Goal: Find specific page/section: Find specific page/section

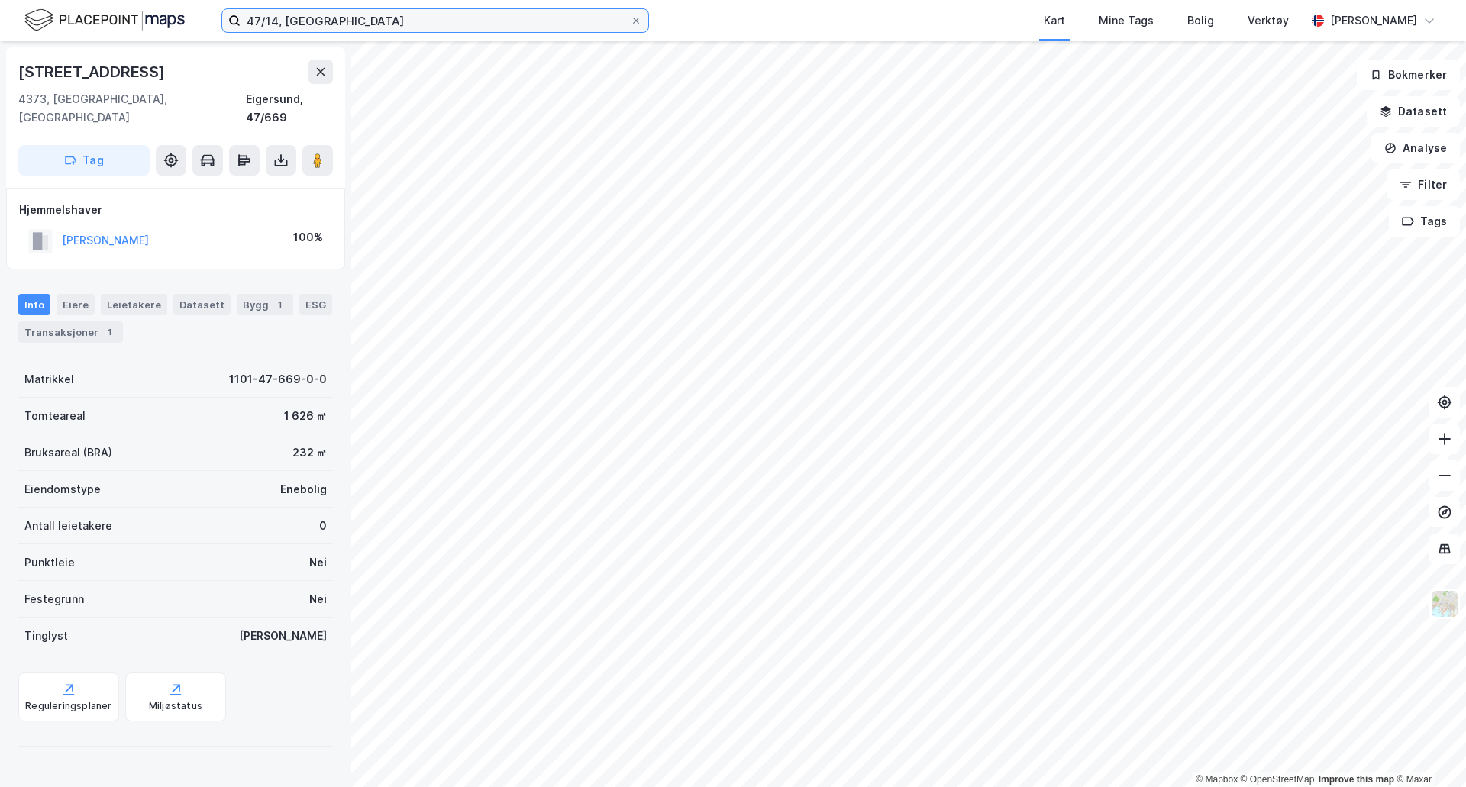
click at [276, 21] on input "47/14, [GEOGRAPHIC_DATA]" at bounding box center [435, 20] width 389 height 23
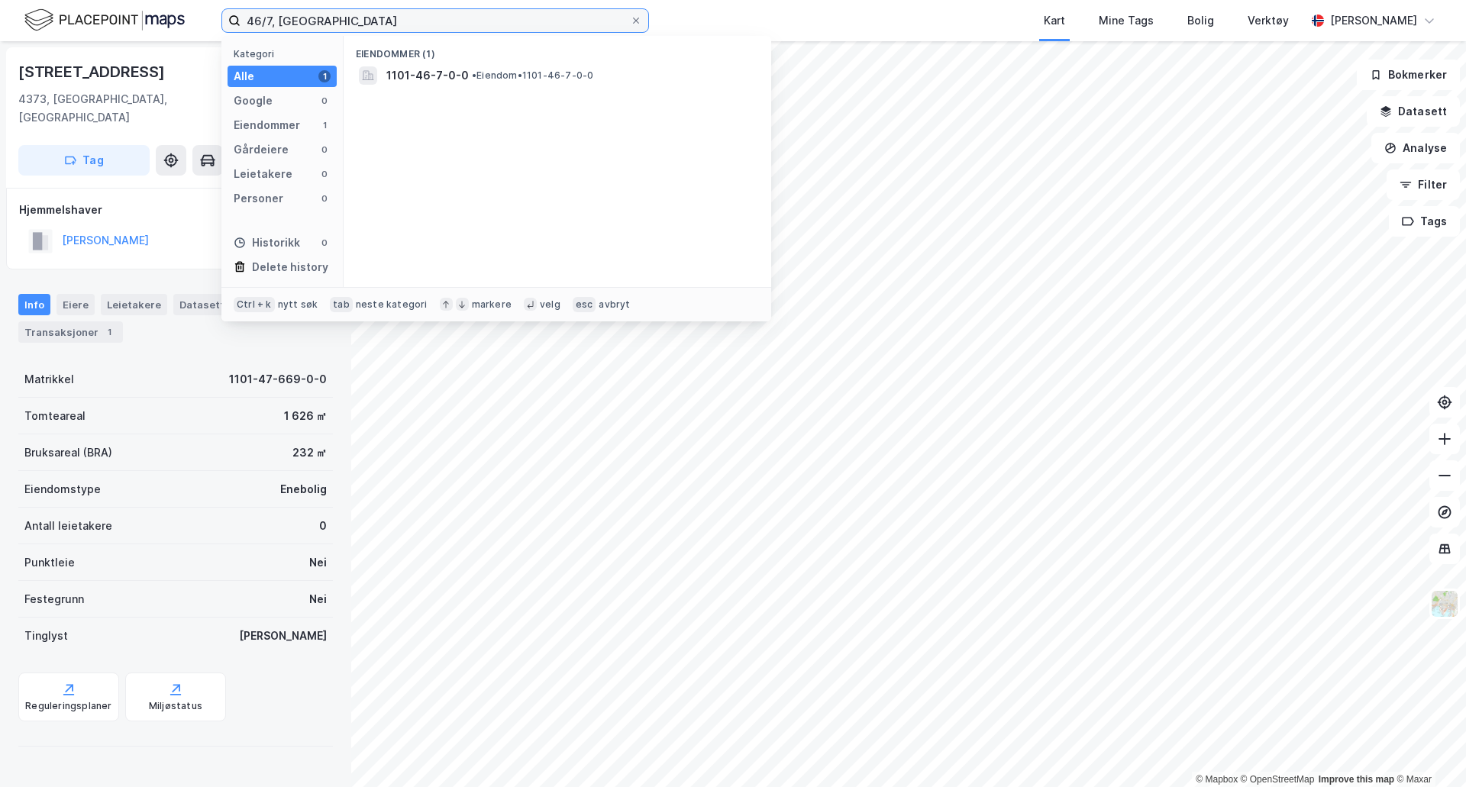
type input "46/7, [GEOGRAPHIC_DATA]"
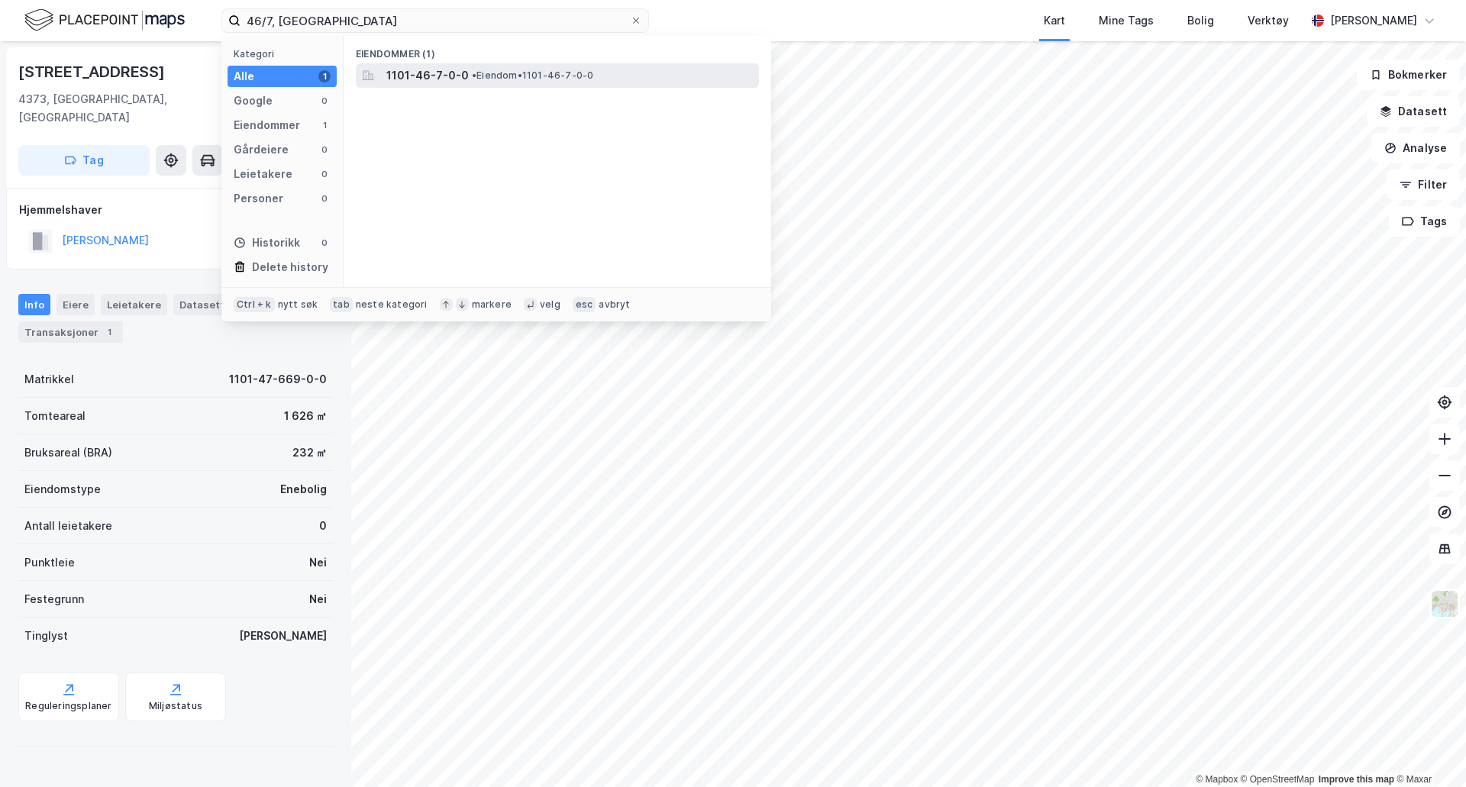
click at [444, 69] on span "1101-46-7-0-0" at bounding box center [427, 75] width 82 height 18
